Goal: Book appointment/travel/reservation

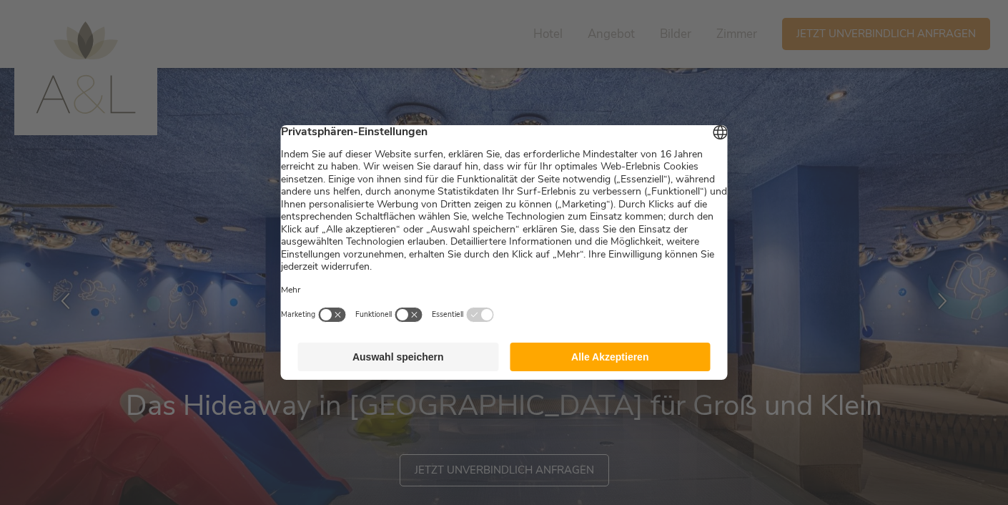
click at [566, 370] on button "Alle Akzeptieren" at bounding box center [610, 357] width 201 height 29
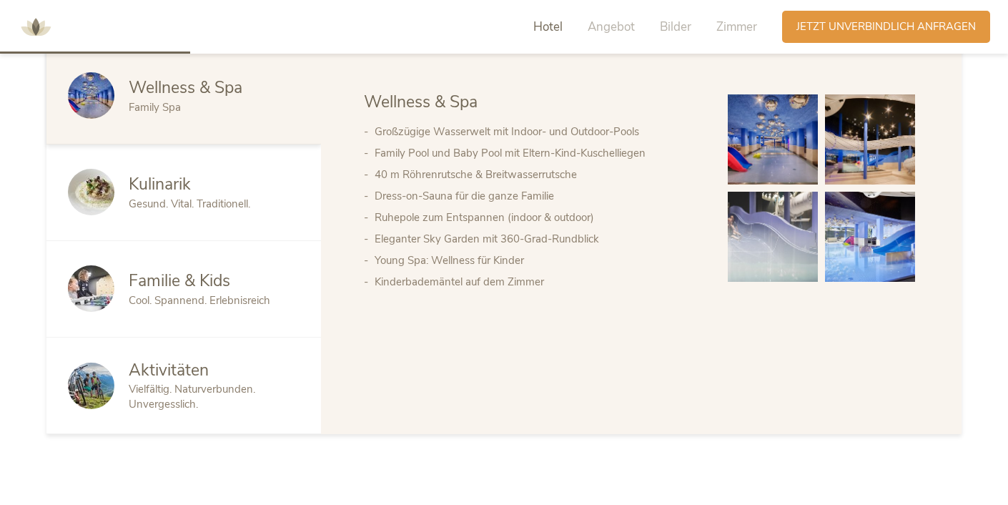
scroll to position [801, 0]
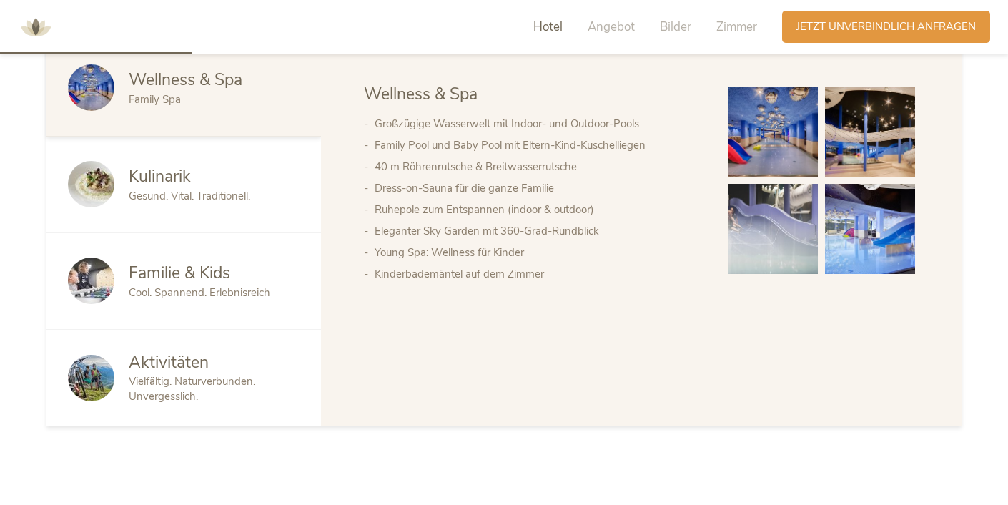
click at [765, 133] on img at bounding box center [773, 132] width 90 height 90
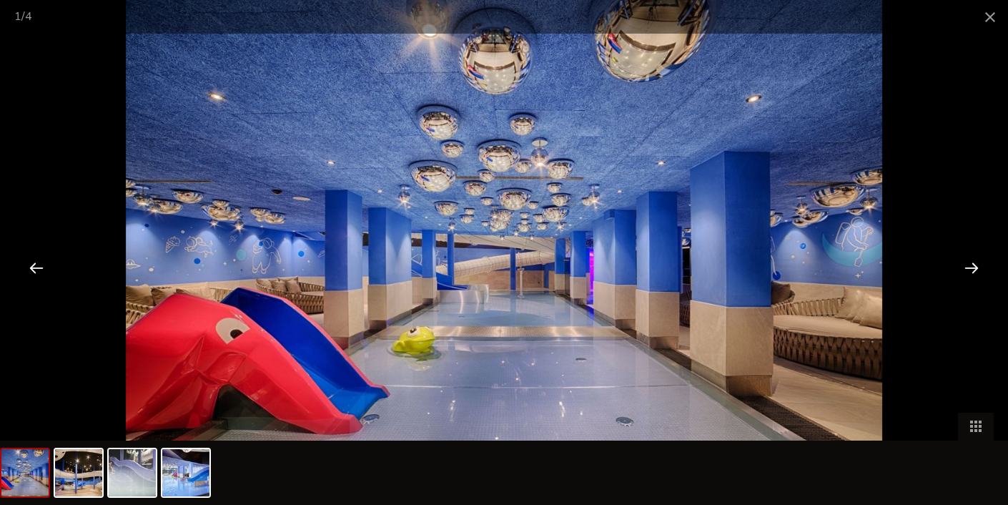
scroll to position [0, 0]
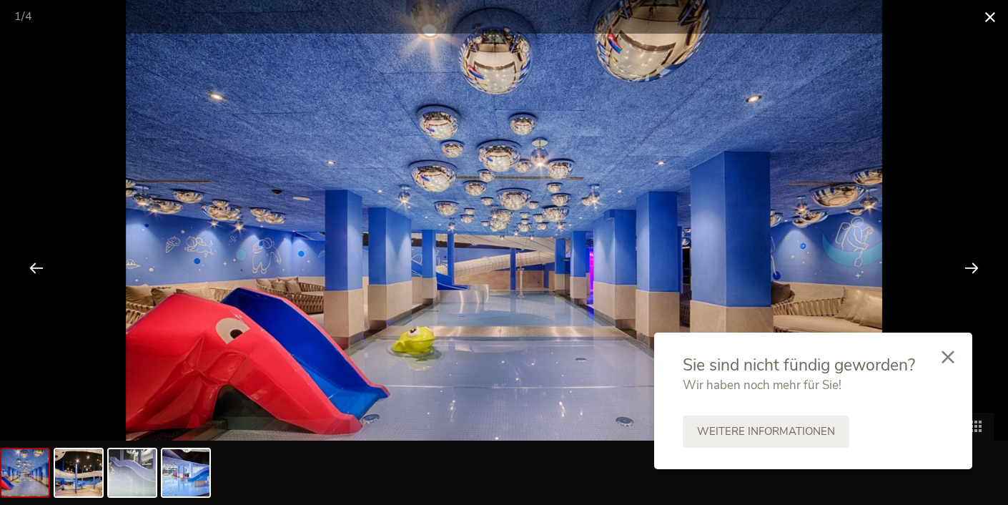
click at [992, 19] on span at bounding box center [991, 17] width 36 height 34
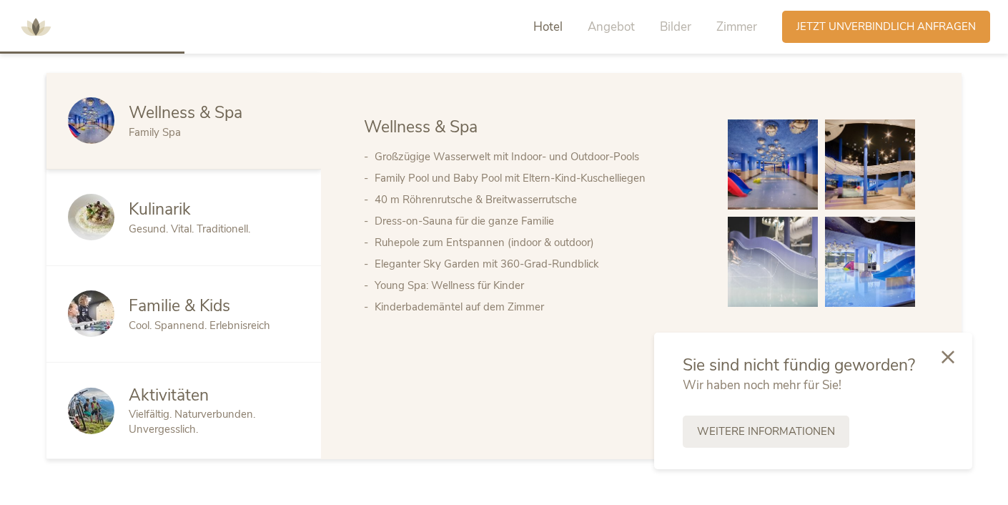
scroll to position [767, 0]
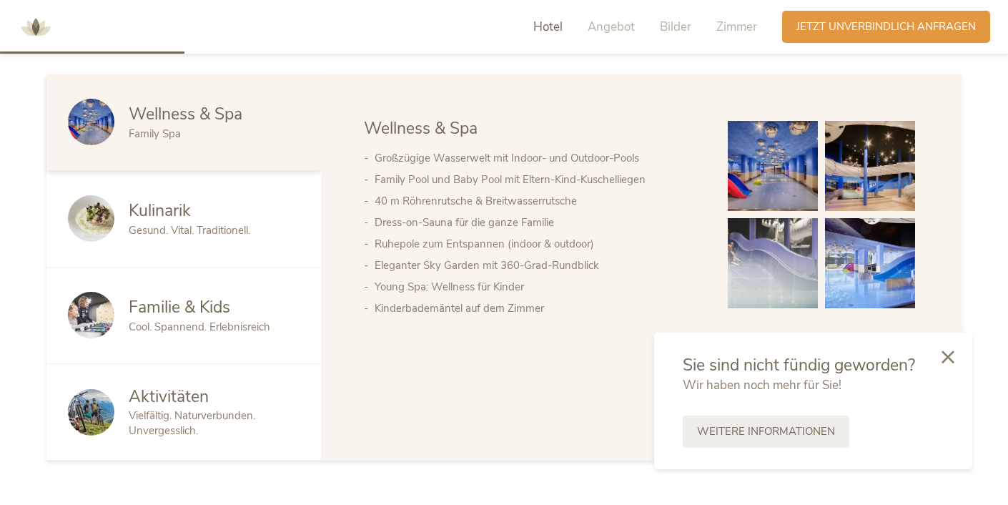
click at [182, 309] on span "Familie & Kids" at bounding box center [180, 307] width 102 height 22
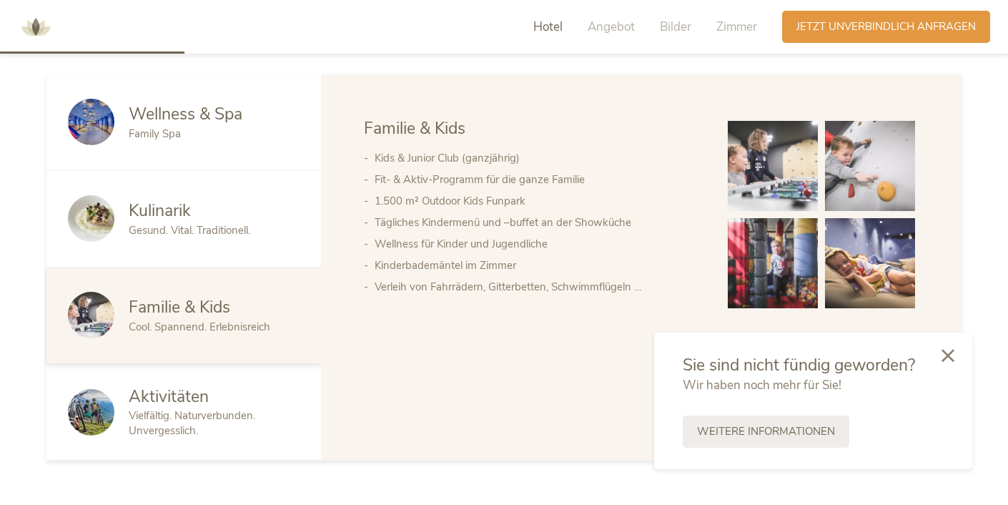
click at [953, 354] on icon at bounding box center [948, 355] width 13 height 13
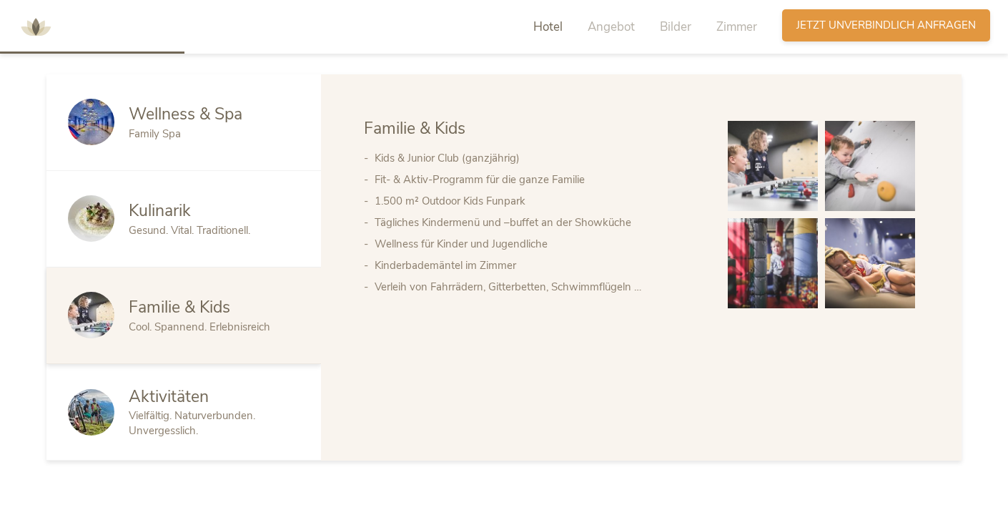
click at [947, 26] on span "Jetzt unverbindlich anfragen" at bounding box center [887, 25] width 180 height 15
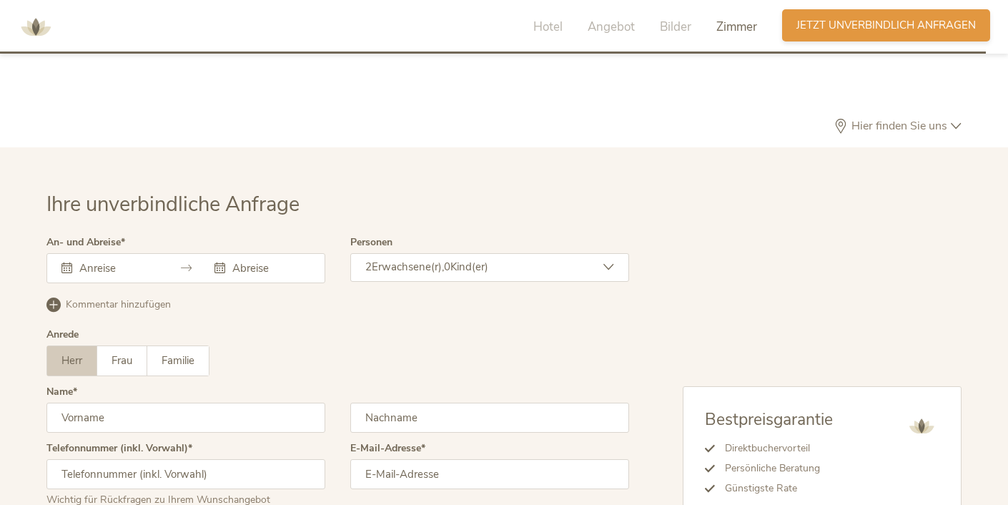
scroll to position [4107, 0]
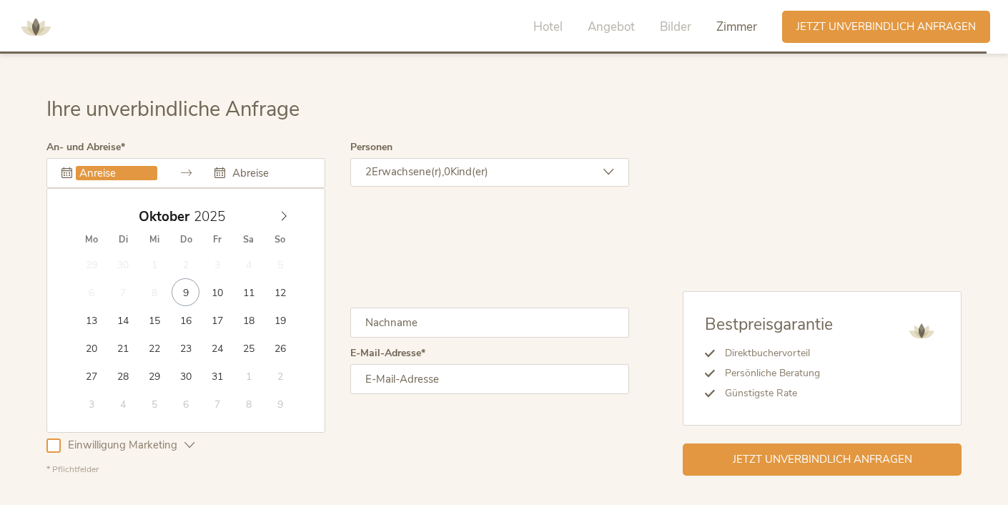
click at [152, 166] on input "text" at bounding box center [117, 173] width 82 height 14
click at [279, 211] on icon at bounding box center [284, 216] width 10 height 10
type input "10.11.2025"
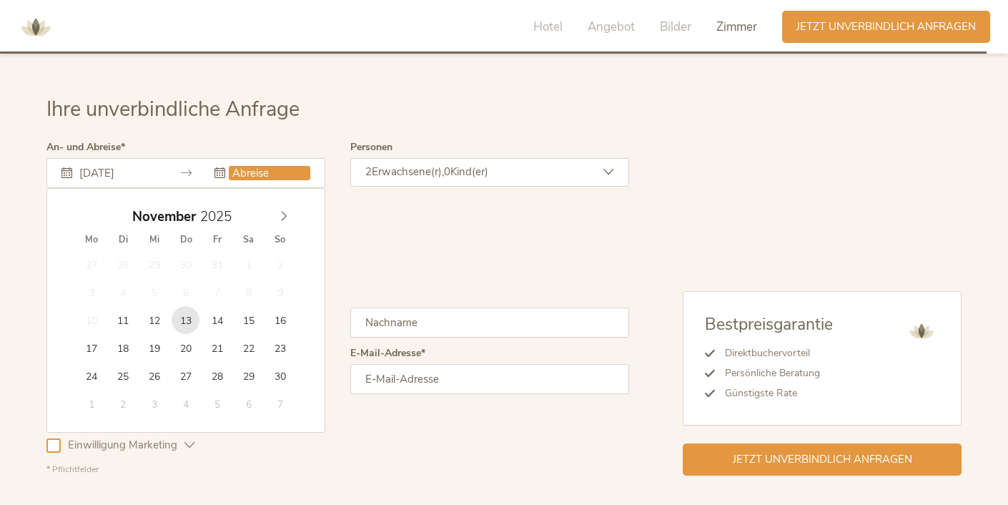
type input "13.11.2025"
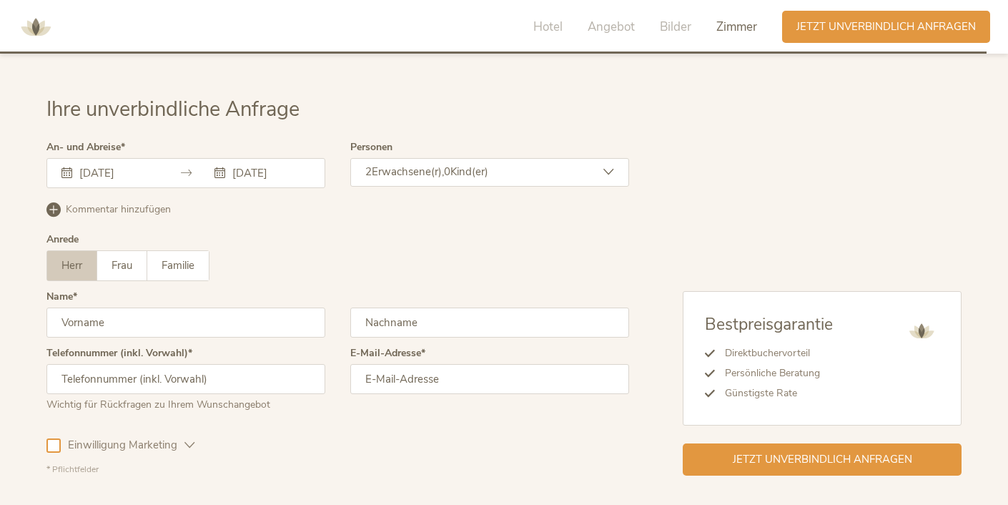
click at [185, 310] on input "text" at bounding box center [185, 323] width 279 height 30
type input "Verena"
type input "Tasser"
type input "3460102118"
type input "verena.tasser@gmail.com"
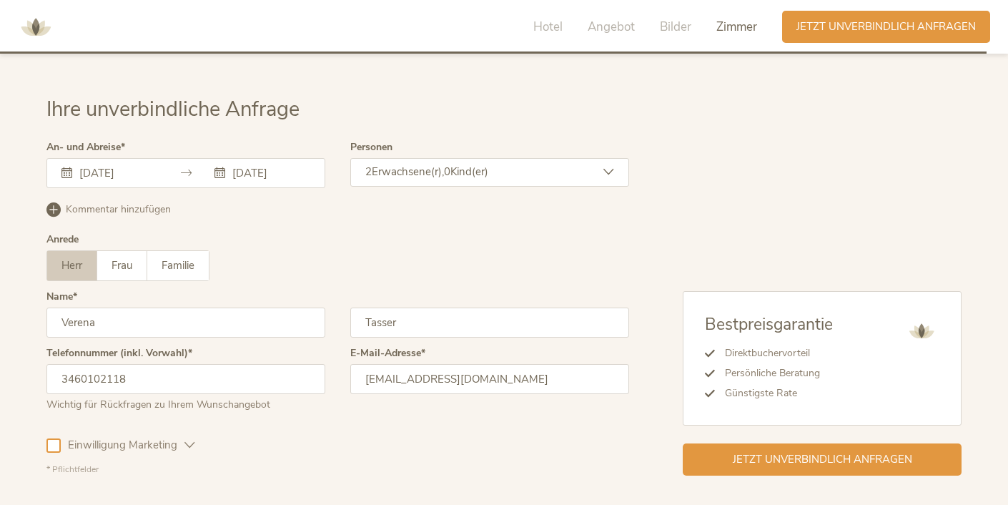
click at [487, 165] on span "Kind(er)" at bounding box center [470, 172] width 38 height 14
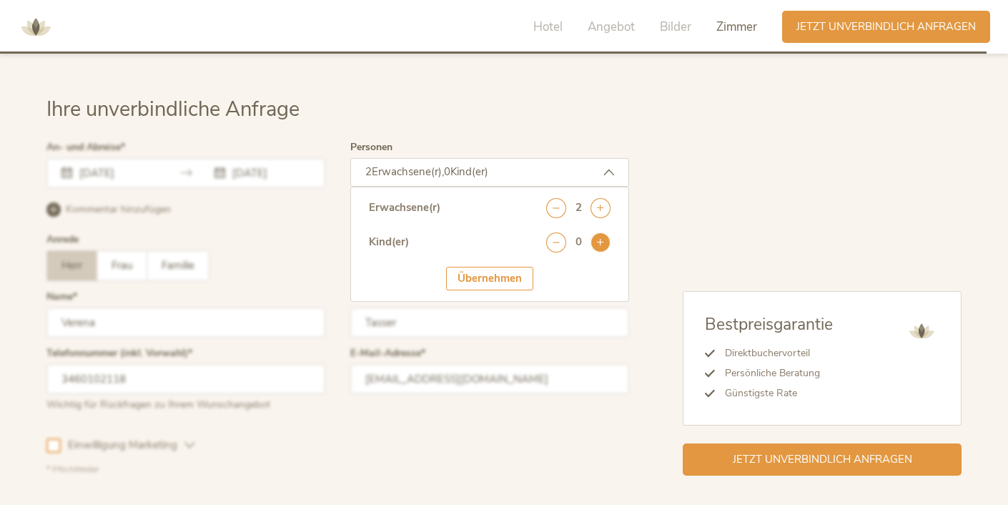
click at [604, 232] on icon at bounding box center [601, 242] width 20 height 20
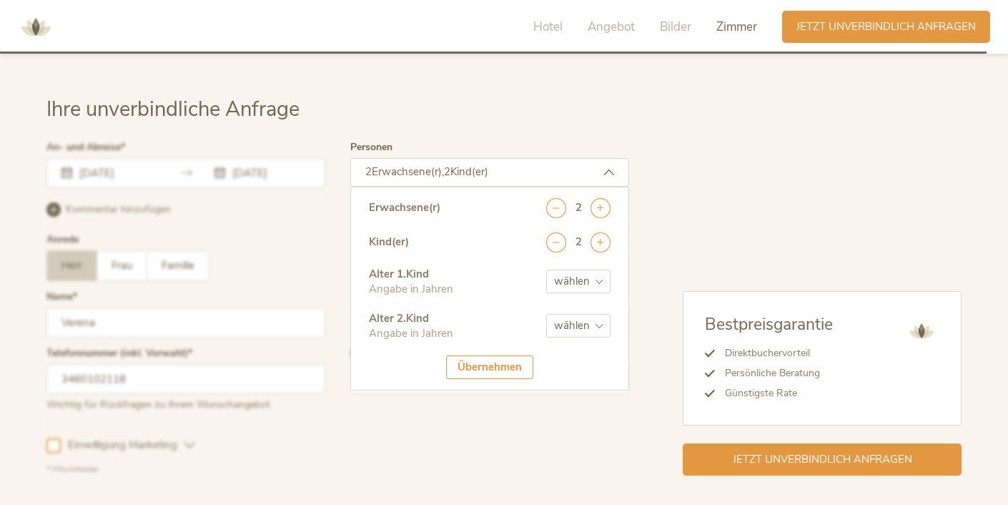
click at [451, 282] on div "Angabe in Jahren" at bounding box center [411, 289] width 84 height 15
click at [597, 270] on select "wählen 0 1 2 3 4 5 6 7 8 9 10 11 12 13 14 15 16 17" at bounding box center [578, 282] width 64 height 24
select select "2"
click at [546, 270] on select "wählen 0 1 2 3 4 5 6 7 8 9 10 11 12 13 14 15 16 17" at bounding box center [578, 282] width 64 height 24
click at [578, 314] on select "wählen 0 1 2 3 4 5 6 7 8 9 10 11 12 13 14 15 16 17" at bounding box center [578, 326] width 64 height 24
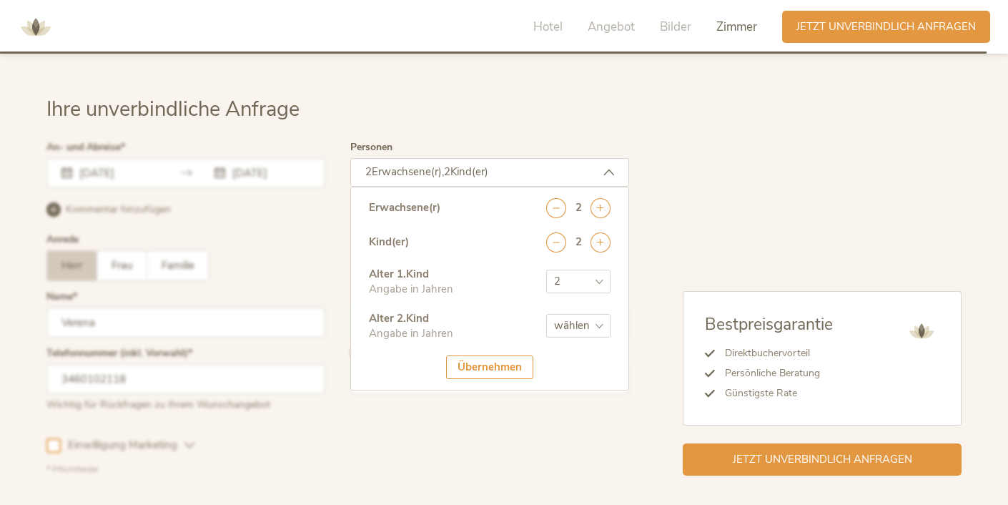
select select "4"
click at [546, 314] on select "wählen 0 1 2 3 4 5 6 7 8 9 10 11 12 13 14 15 16 17" at bounding box center [578, 326] width 64 height 24
click at [520, 355] on div "Übernehmen" at bounding box center [489, 367] width 87 height 24
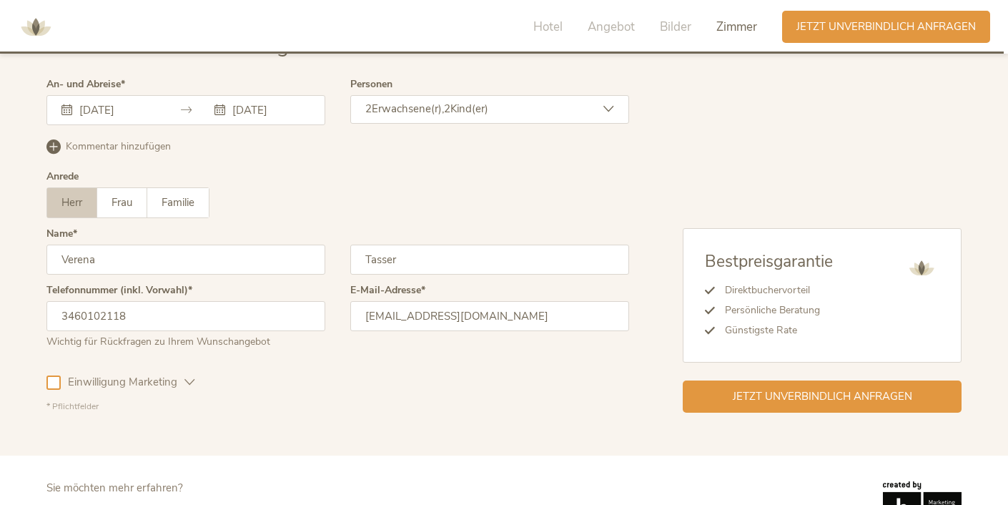
scroll to position [4178, 0]
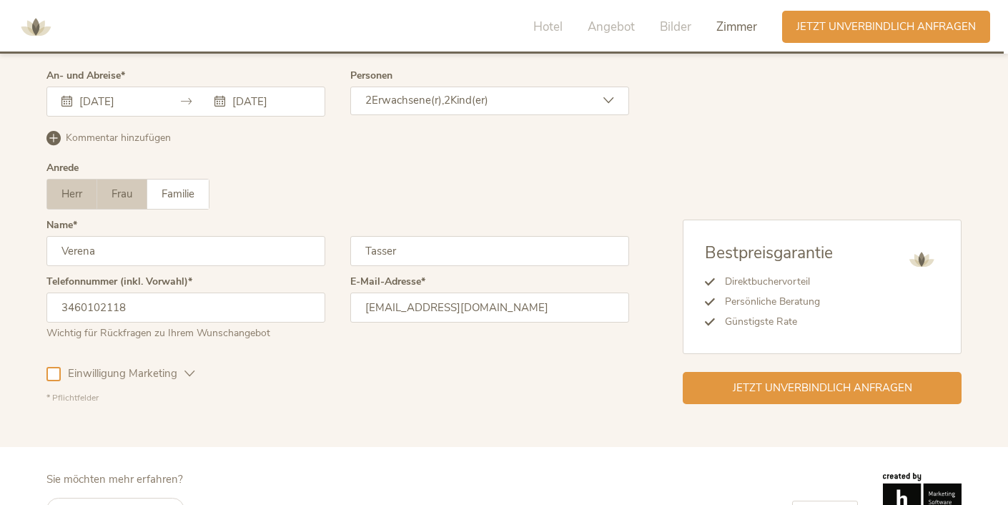
click at [107, 180] on label "Frau" at bounding box center [122, 194] width 50 height 29
click at [201, 180] on label "Familie" at bounding box center [178, 194] width 62 height 29
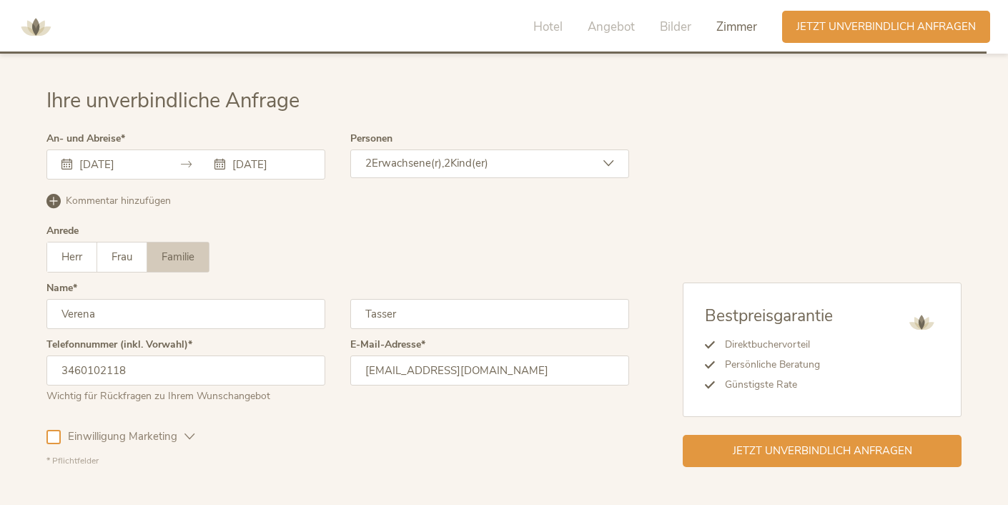
scroll to position [4198, 0]
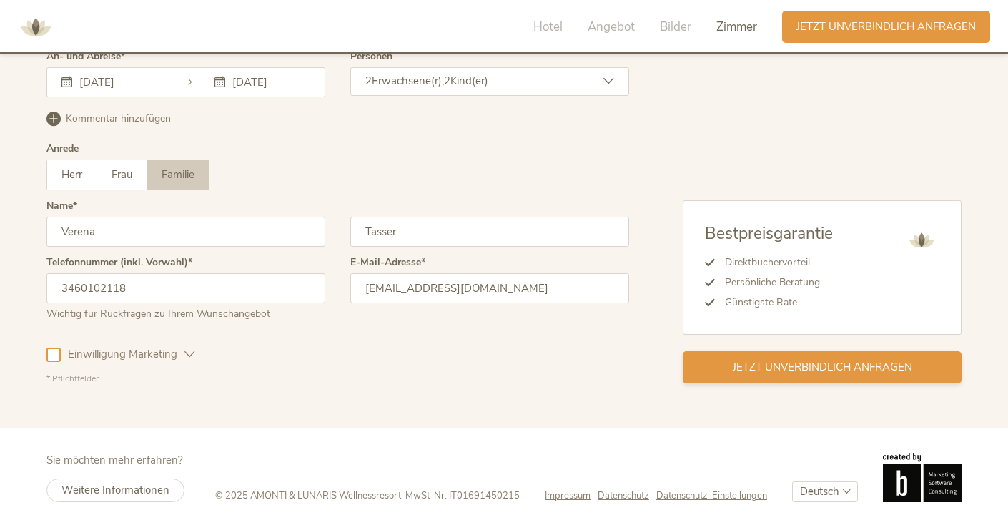
click at [746, 360] on span "Jetzt unverbindlich anfragen" at bounding box center [823, 367] width 180 height 15
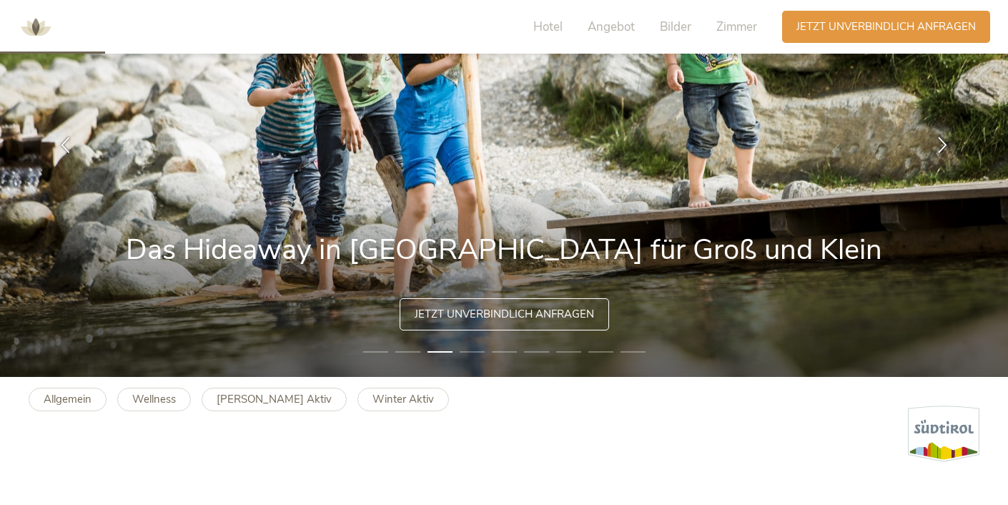
scroll to position [0, 0]
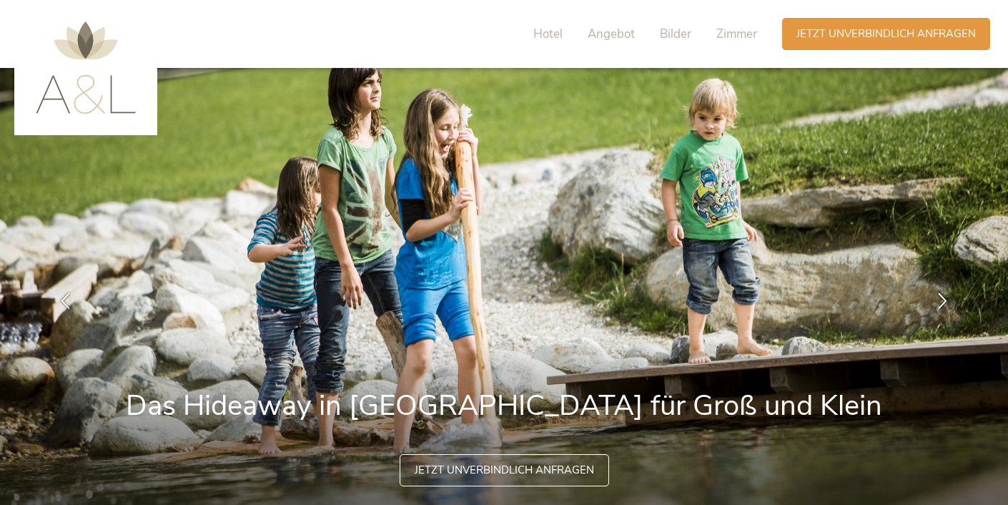
click at [100, 96] on img at bounding box center [86, 67] width 100 height 92
